Goal: Navigation & Orientation: Find specific page/section

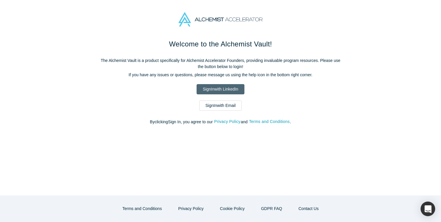
click at [220, 88] on link "Sign In with LinkedIn" at bounding box center [221, 89] width 48 height 10
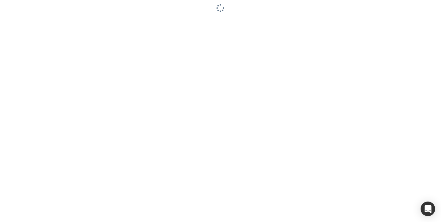
click at [213, 56] on div at bounding box center [220, 111] width 441 height 222
click at [146, 103] on div at bounding box center [220, 111] width 441 height 222
click at [159, 62] on div at bounding box center [220, 111] width 441 height 222
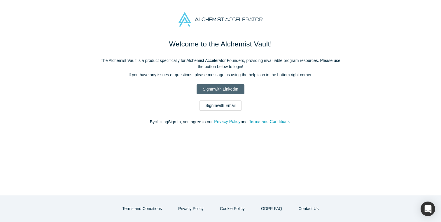
click at [229, 88] on link "Sign In with LinkedIn" at bounding box center [221, 89] width 48 height 10
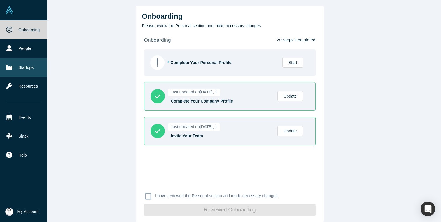
click at [26, 69] on link "Startups" at bounding box center [23, 67] width 47 height 19
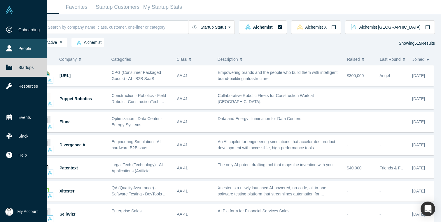
click at [26, 47] on link "People" at bounding box center [23, 48] width 47 height 19
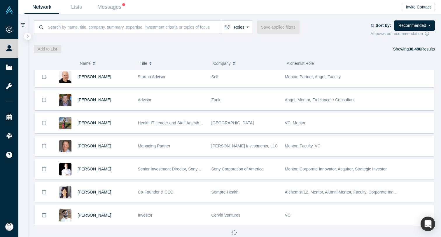
scroll to position [2148, 0]
